Goal: Transaction & Acquisition: Purchase product/service

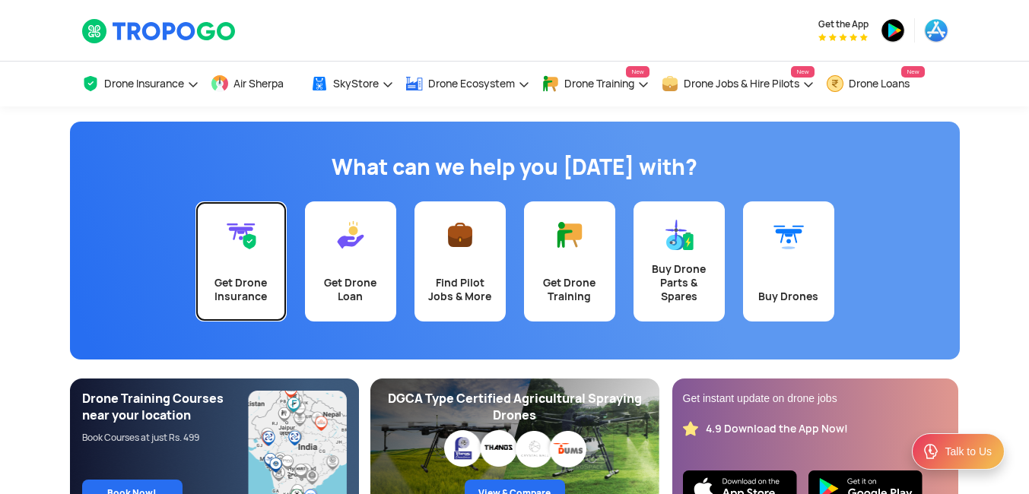
click at [240, 252] on link "Get Drone Insurance" at bounding box center [240, 262] width 91 height 120
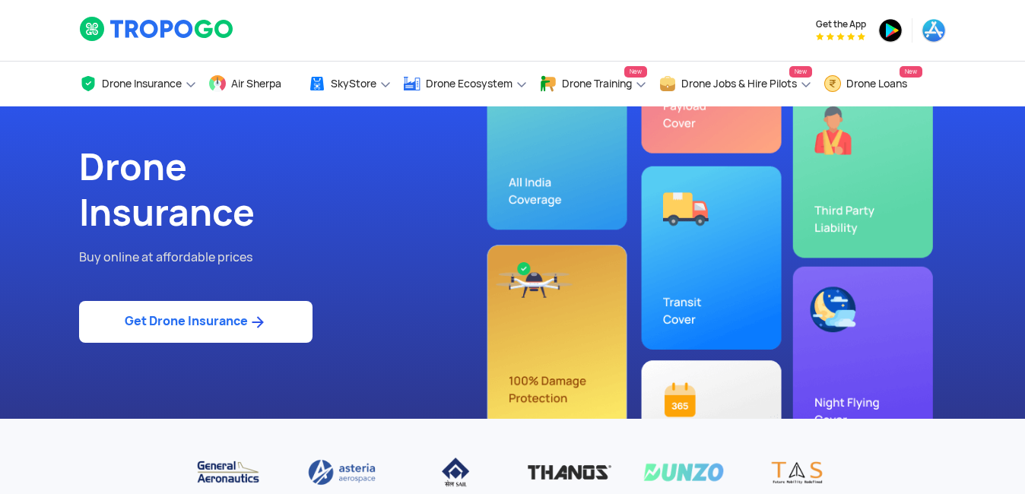
click at [257, 317] on img at bounding box center [257, 322] width 19 height 18
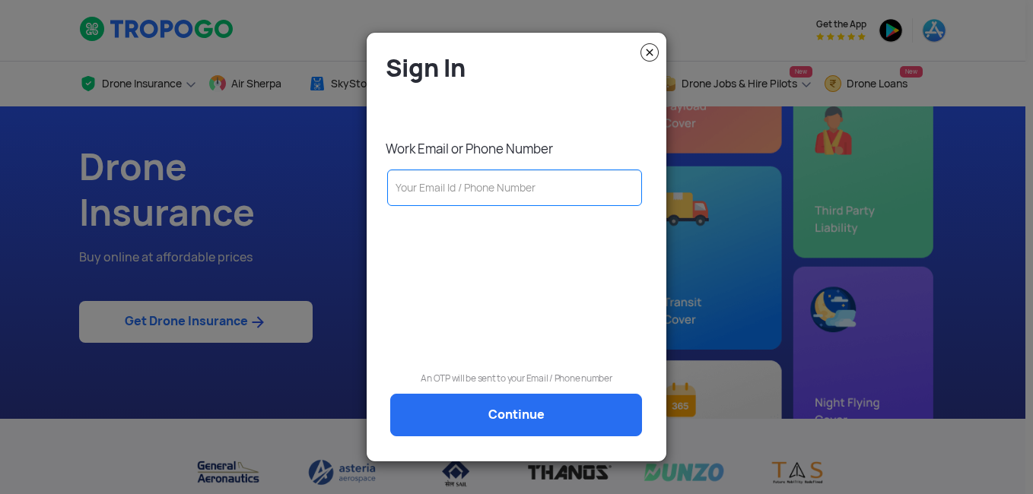
click at [457, 183] on input "text" at bounding box center [514, 188] width 255 height 37
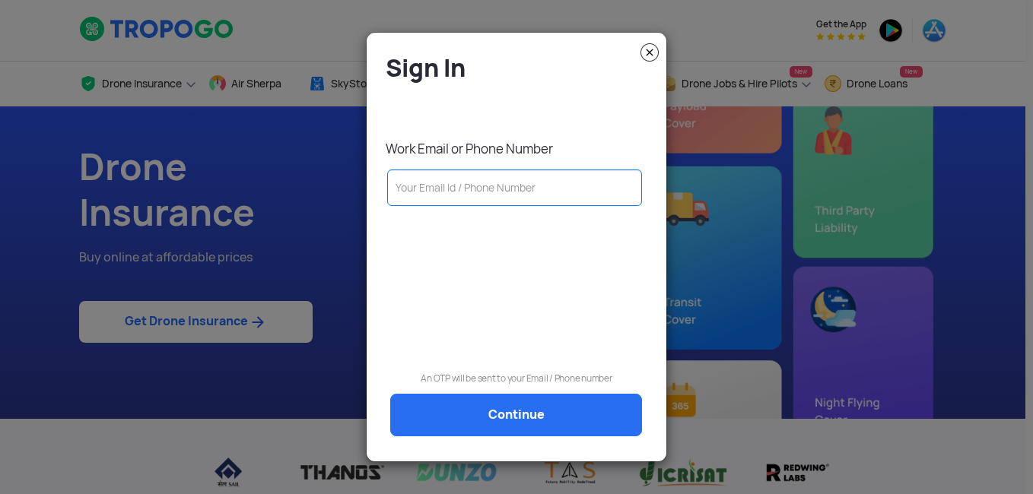
type input "9811817062"
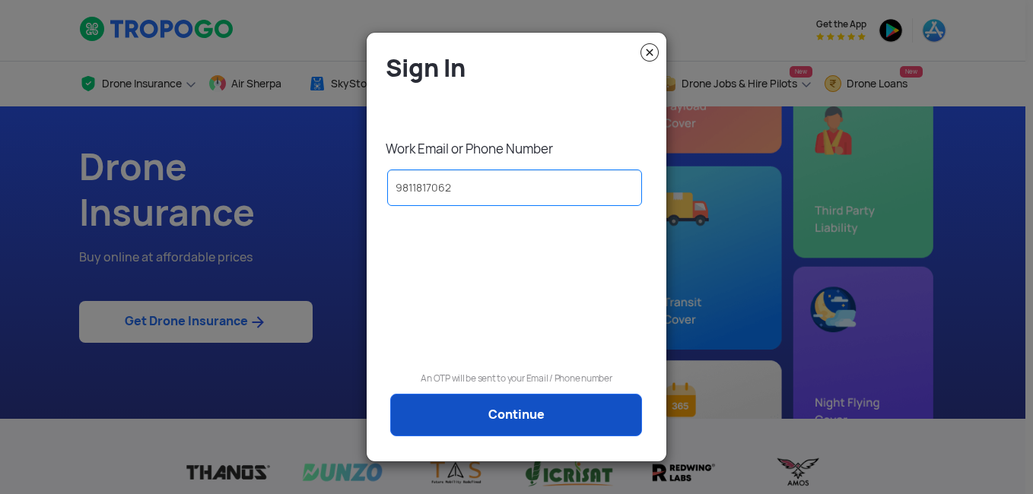
click at [494, 409] on link "Continue" at bounding box center [516, 415] width 252 height 43
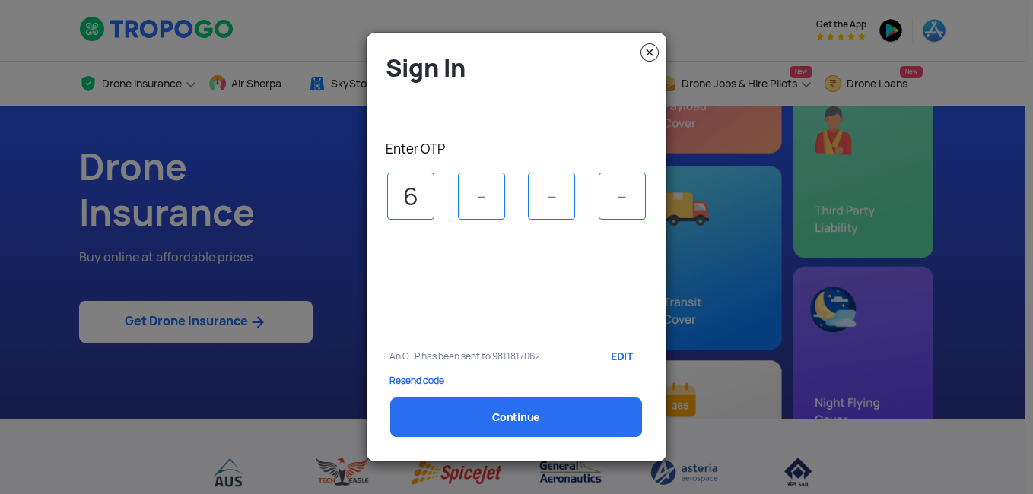
type input "6"
type input "4"
type input "3"
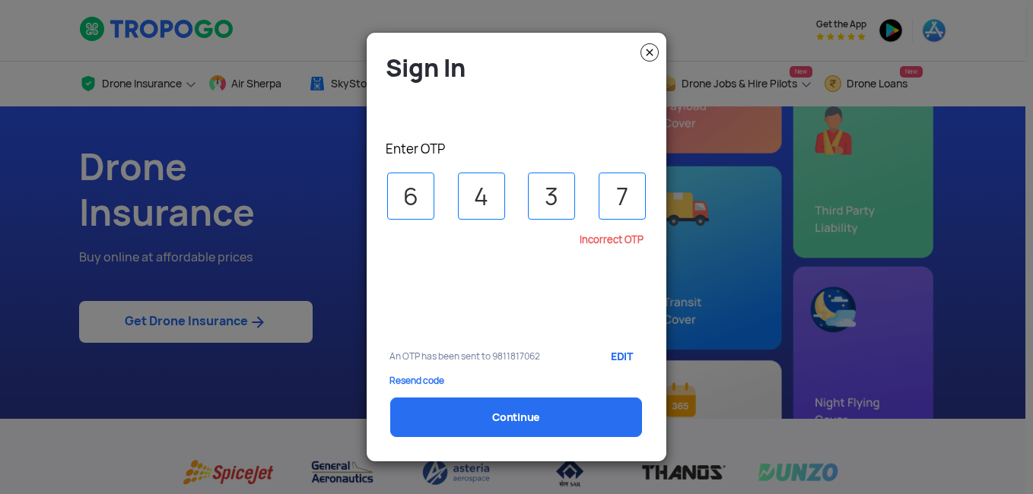
type input "7"
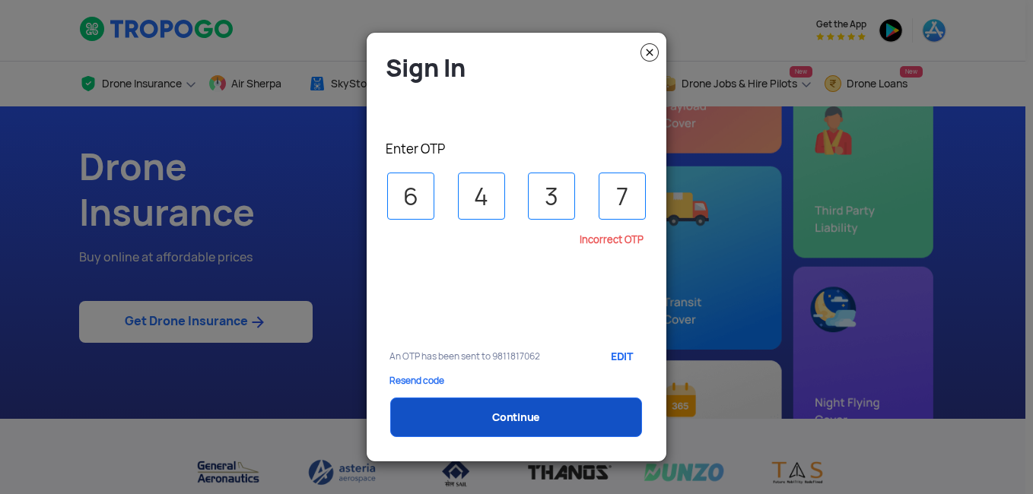
click at [495, 411] on link "Continue" at bounding box center [516, 418] width 252 height 40
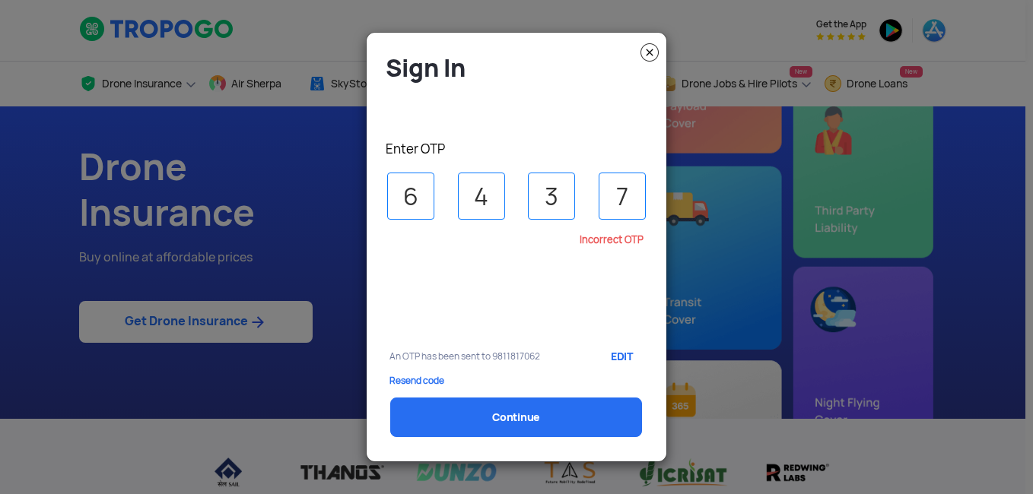
click at [628, 196] on input "7" at bounding box center [622, 196] width 47 height 47
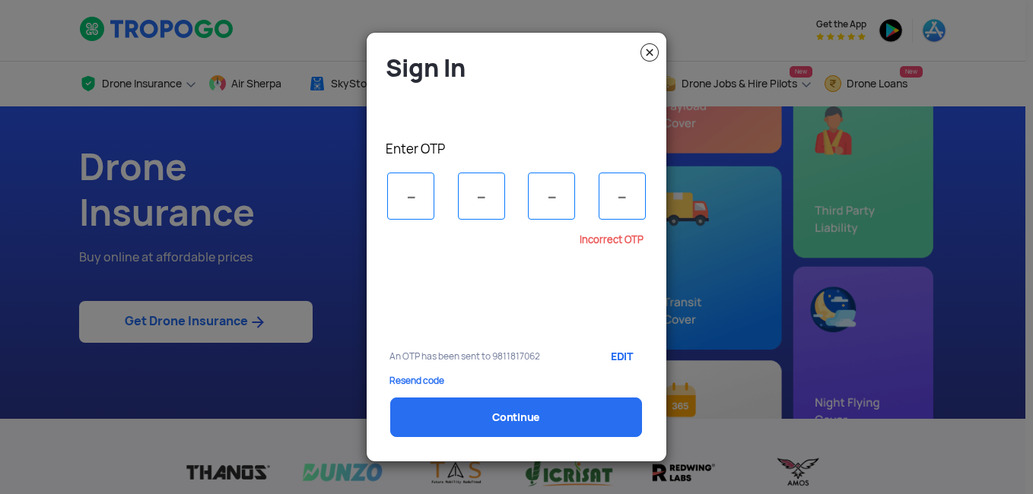
type input "6"
type input "4"
type input "3"
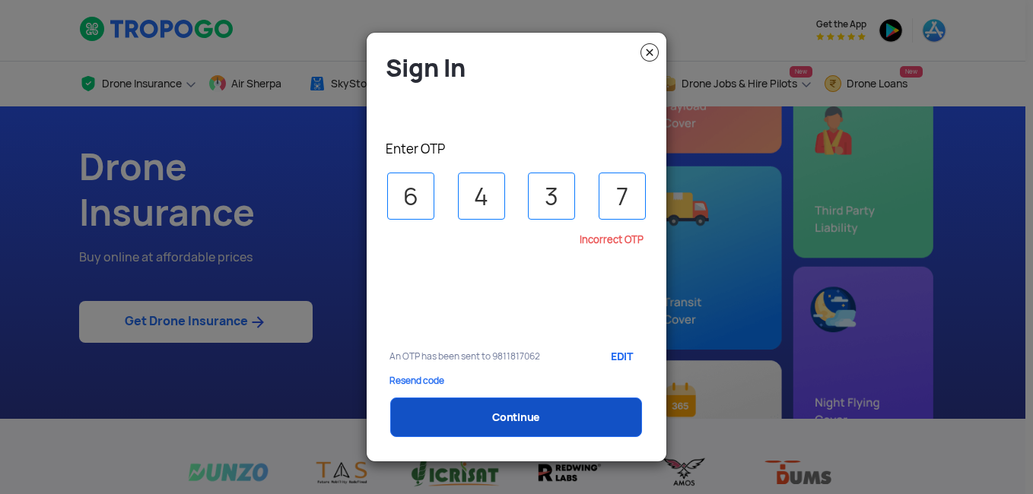
type input "7"
click at [535, 418] on link "Continue" at bounding box center [516, 418] width 252 height 40
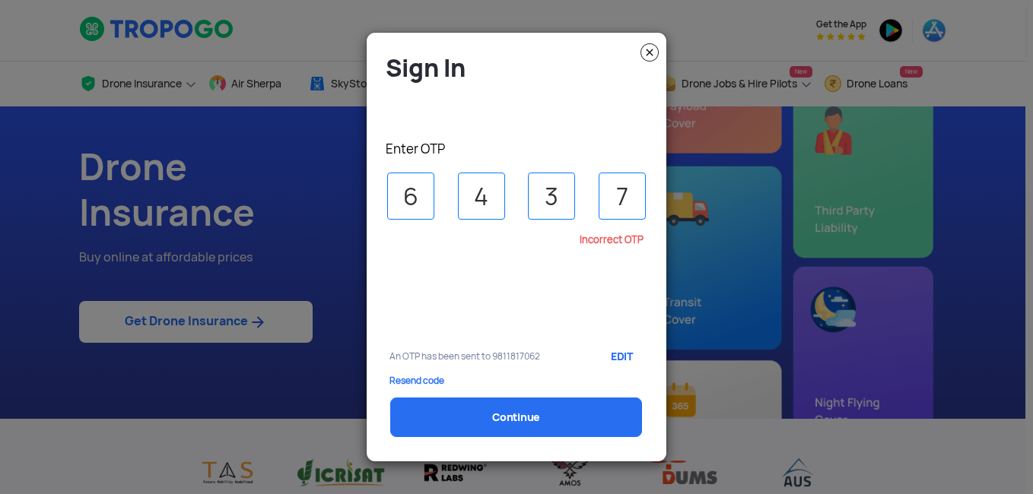
click at [427, 383] on p "Resend code" at bounding box center [516, 381] width 254 height 11
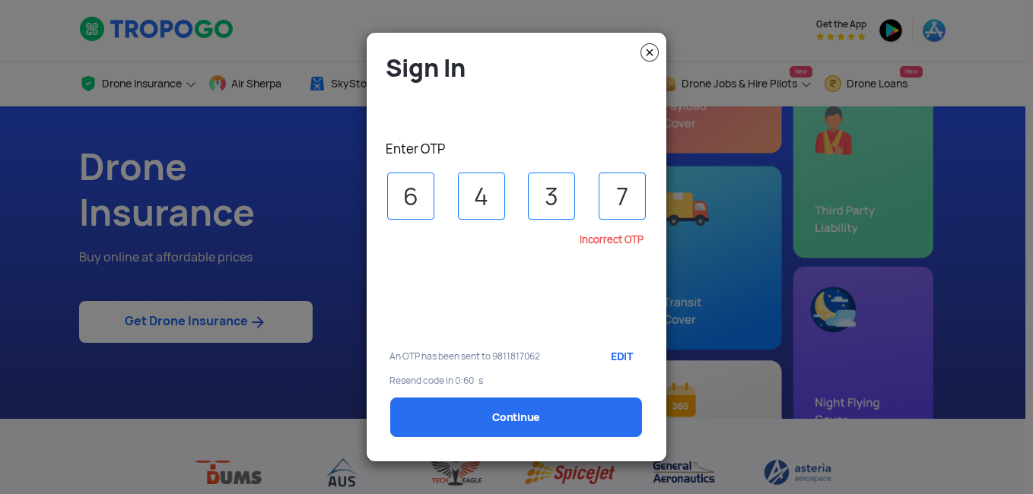
click at [622, 198] on input "7" at bounding box center [622, 196] width 47 height 47
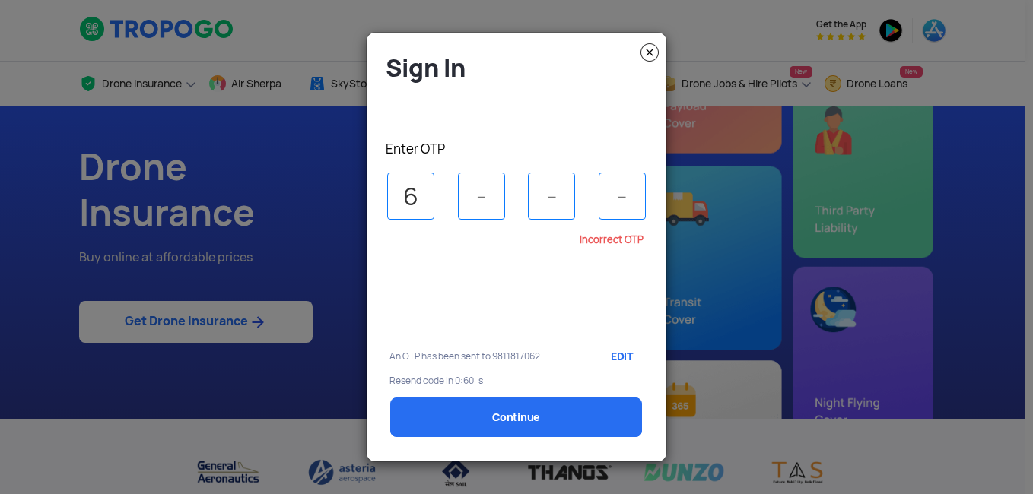
type input "6"
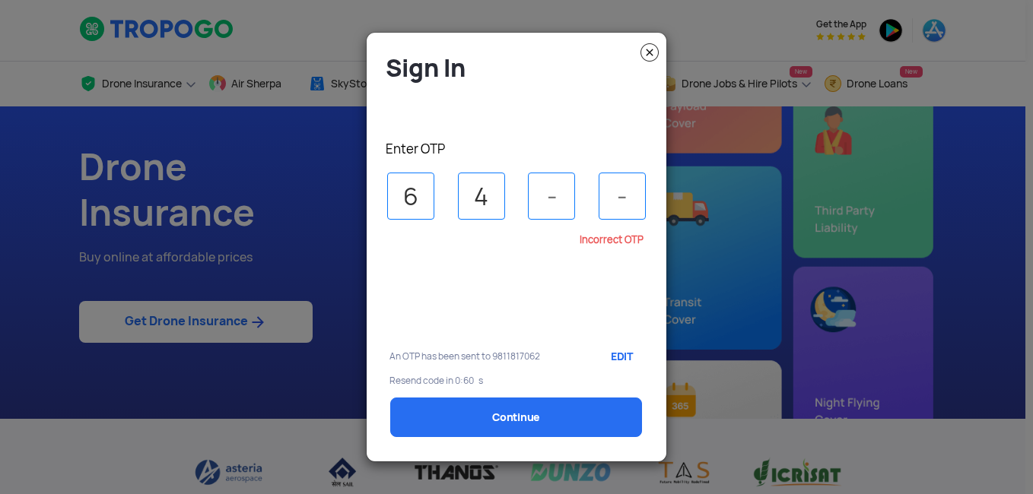
type input "4"
type input "3"
type input "7"
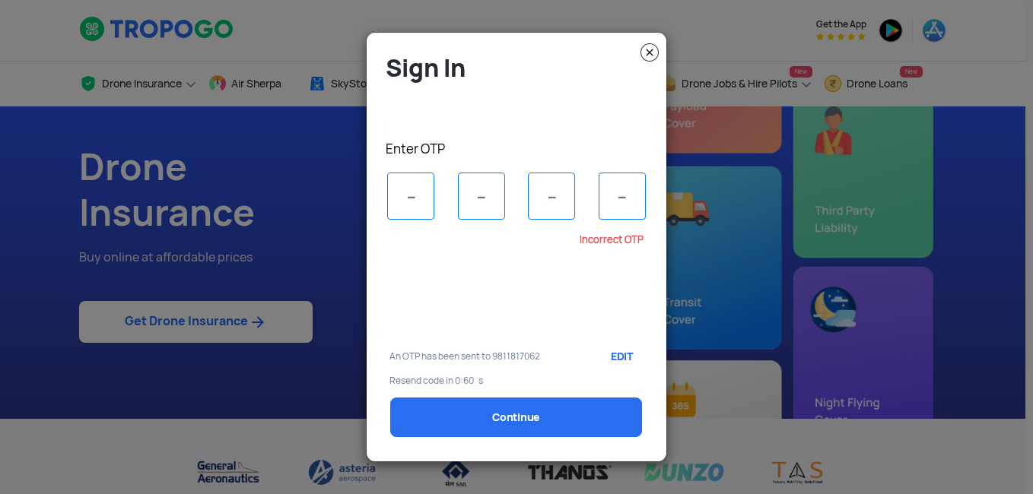
click at [648, 56] on img at bounding box center [649, 52] width 18 height 18
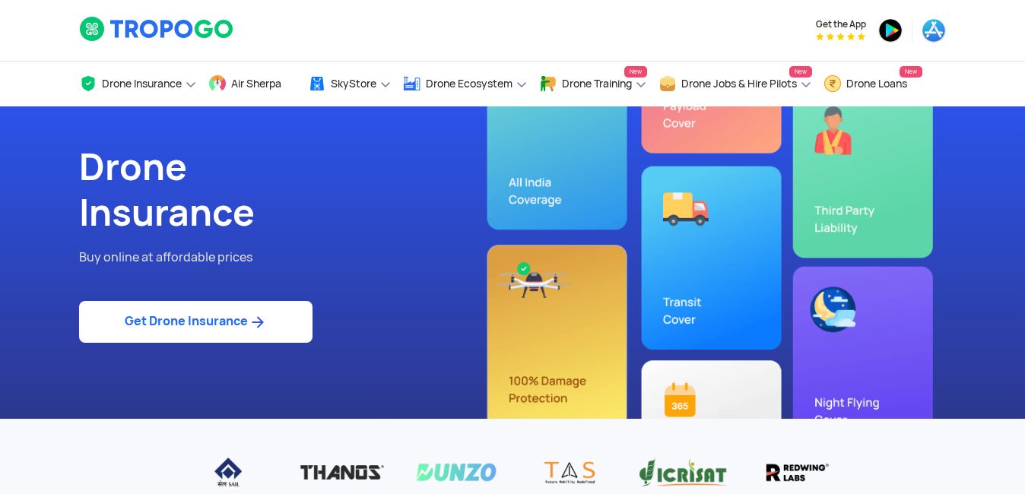
click at [226, 321] on link "Get Drone Insurance" at bounding box center [195, 322] width 233 height 42
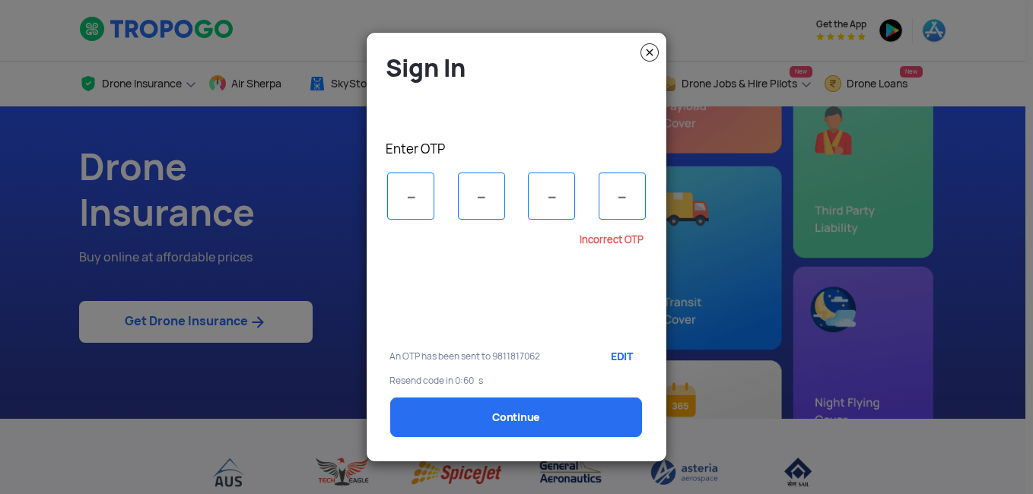
click at [650, 52] on img at bounding box center [649, 52] width 18 height 18
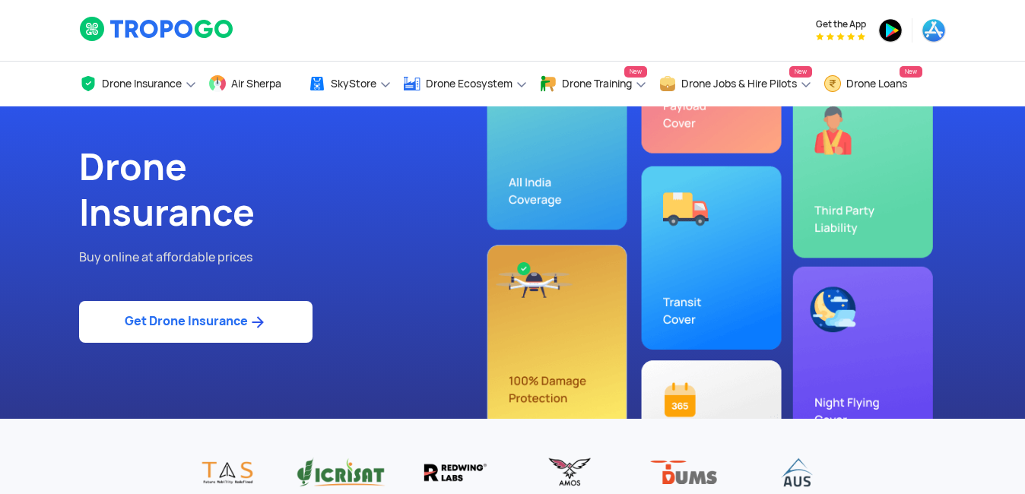
click at [182, 329] on link "Get Drone Insurance" at bounding box center [195, 322] width 233 height 42
